Goal: Task Accomplishment & Management: Manage account settings

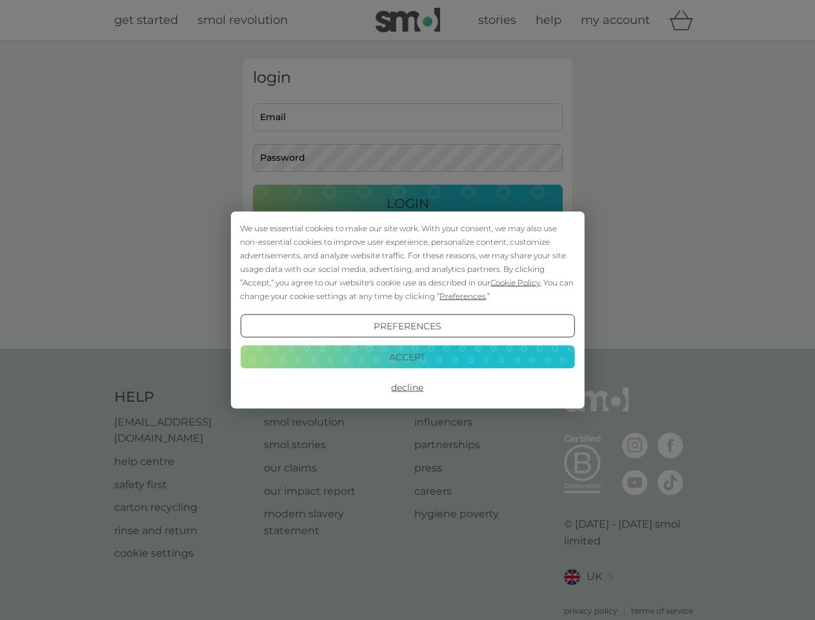
click at [516, 282] on span "Cookie Policy" at bounding box center [516, 283] width 50 height 10
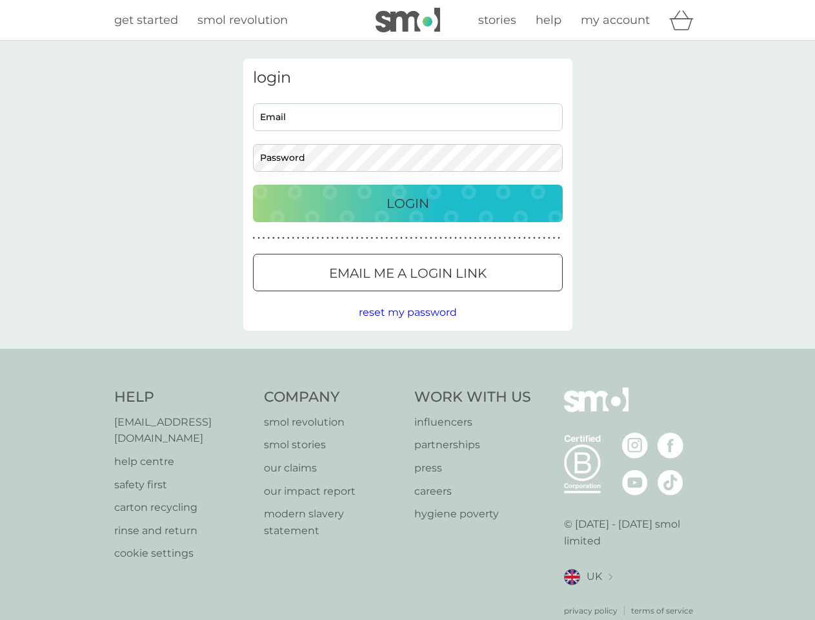
click at [462, 296] on div "login Email Password Login ● ● ● ● ● ● ● ● ● ● ● ● ● ● ● ● ● ● ● ● ● ● ● ● ● ● …" at bounding box center [407, 195] width 329 height 272
click at [407, 326] on div "login Email Password Login ● ● ● ● ● ● ● ● ● ● ● ● ● ● ● ● ● ● ● ● ● ● ● ● ● ● …" at bounding box center [407, 195] width 329 height 272
click at [407, 387] on div "Help [EMAIL_ADDRESS][DOMAIN_NAME] help centre safety first carton recycling rin…" at bounding box center [408, 501] width 588 height 229
click at [407, 356] on div "Help [EMAIL_ADDRESS][DOMAIN_NAME] help centre safety first carton recycling rin…" at bounding box center [407, 502] width 815 height 307
